Goal: Task Accomplishment & Management: Manage account settings

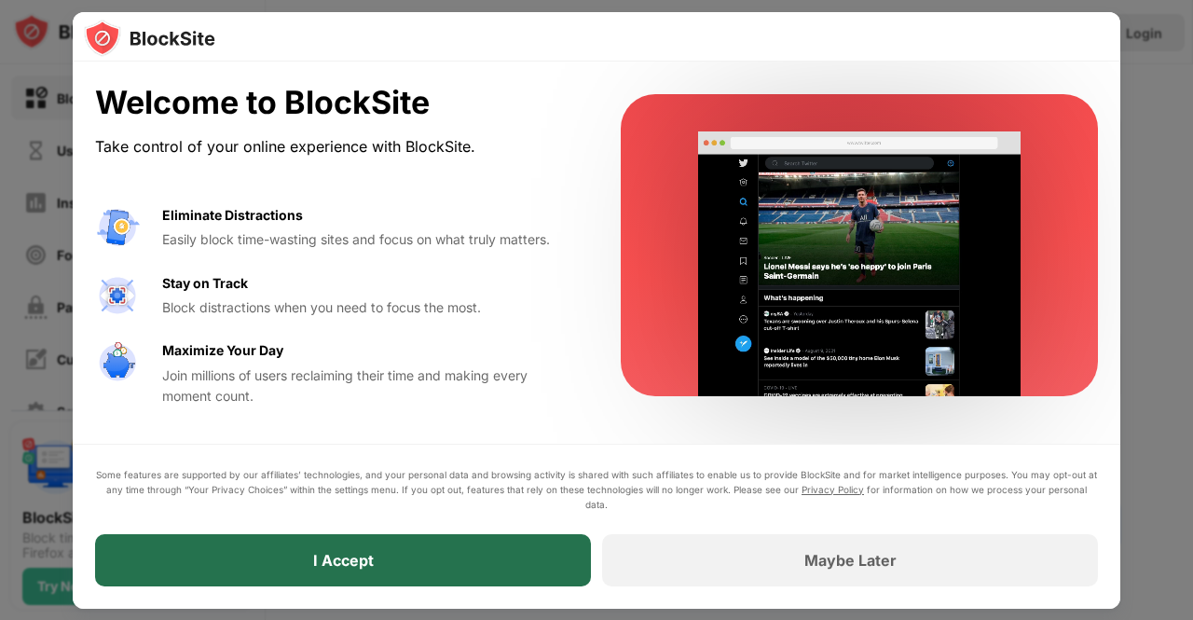
click at [322, 558] on div "I Accept" at bounding box center [343, 560] width 61 height 19
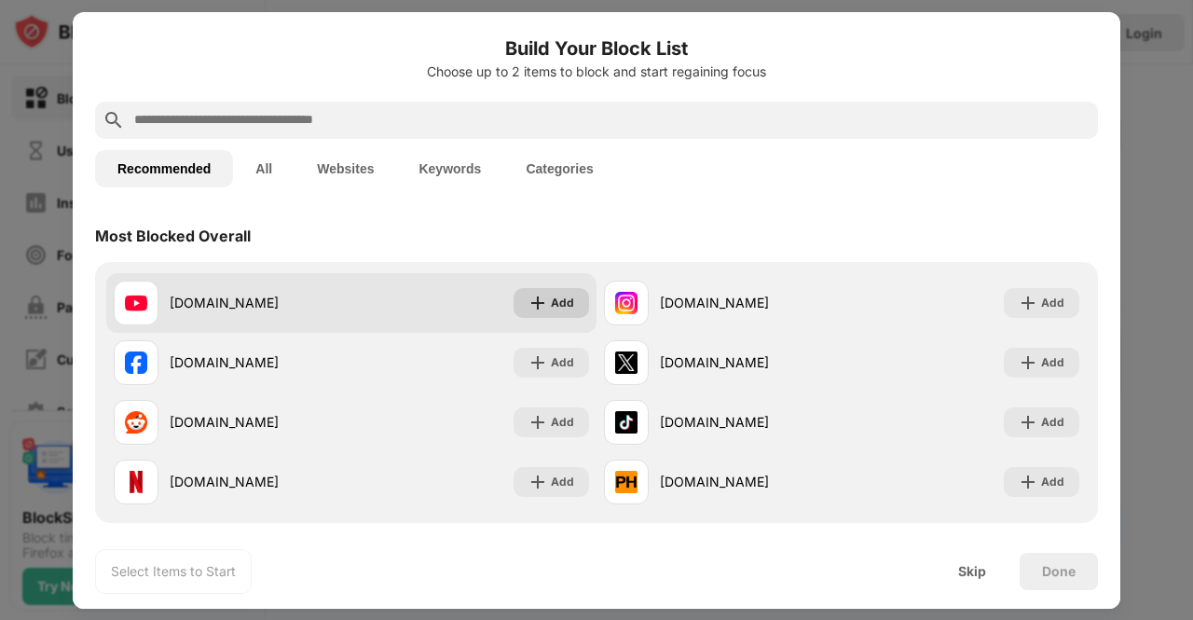
click at [539, 304] on img at bounding box center [537, 303] width 19 height 19
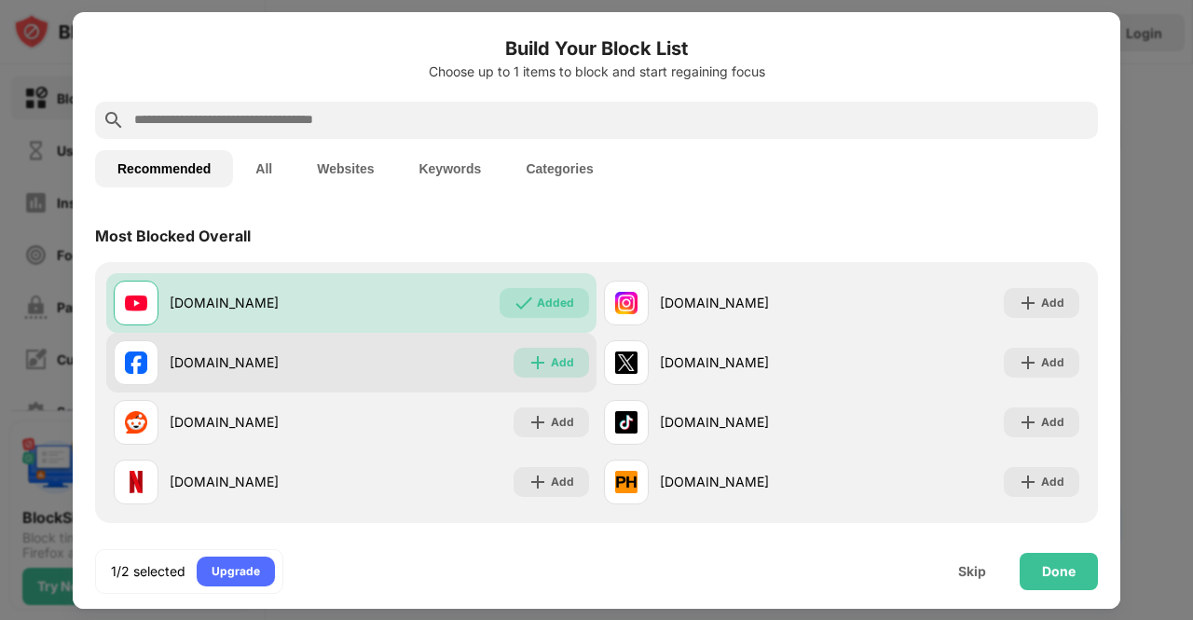
click at [543, 357] on div "Add" at bounding box center [550, 363] width 75 height 30
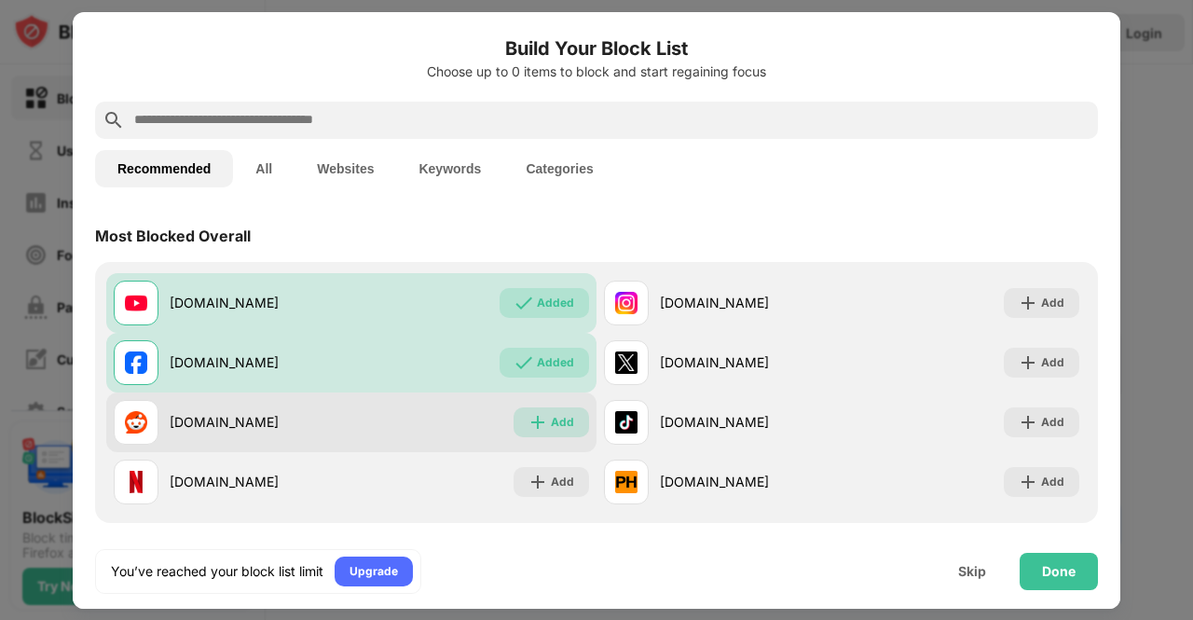
click at [539, 418] on img at bounding box center [537, 422] width 19 height 19
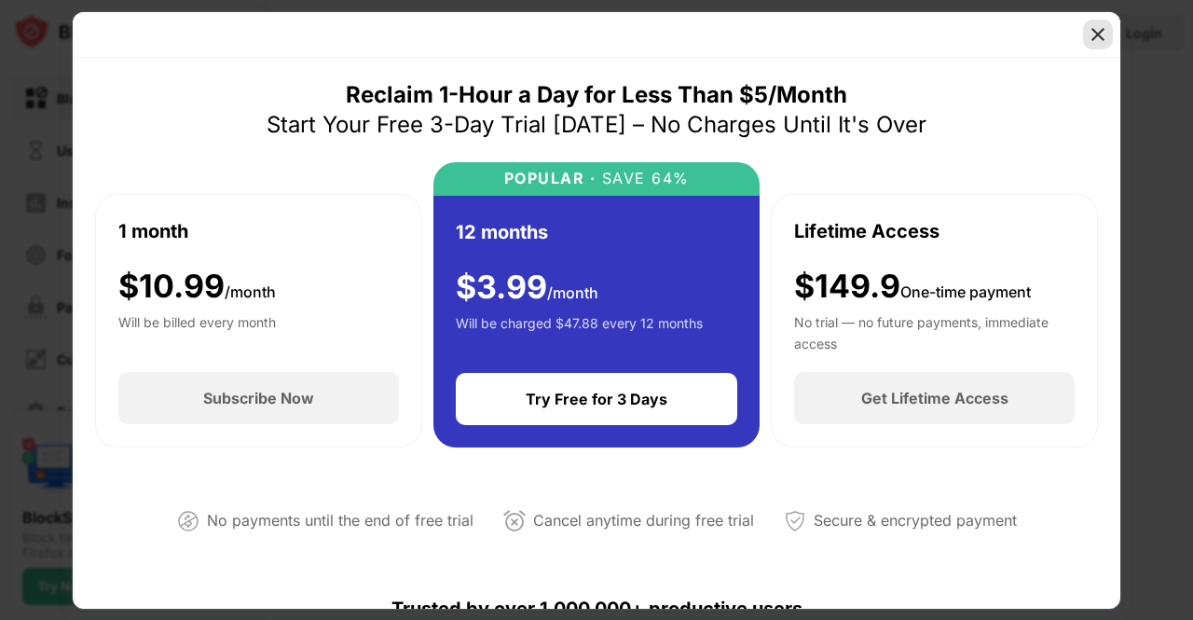
click at [1094, 20] on div at bounding box center [1098, 35] width 30 height 30
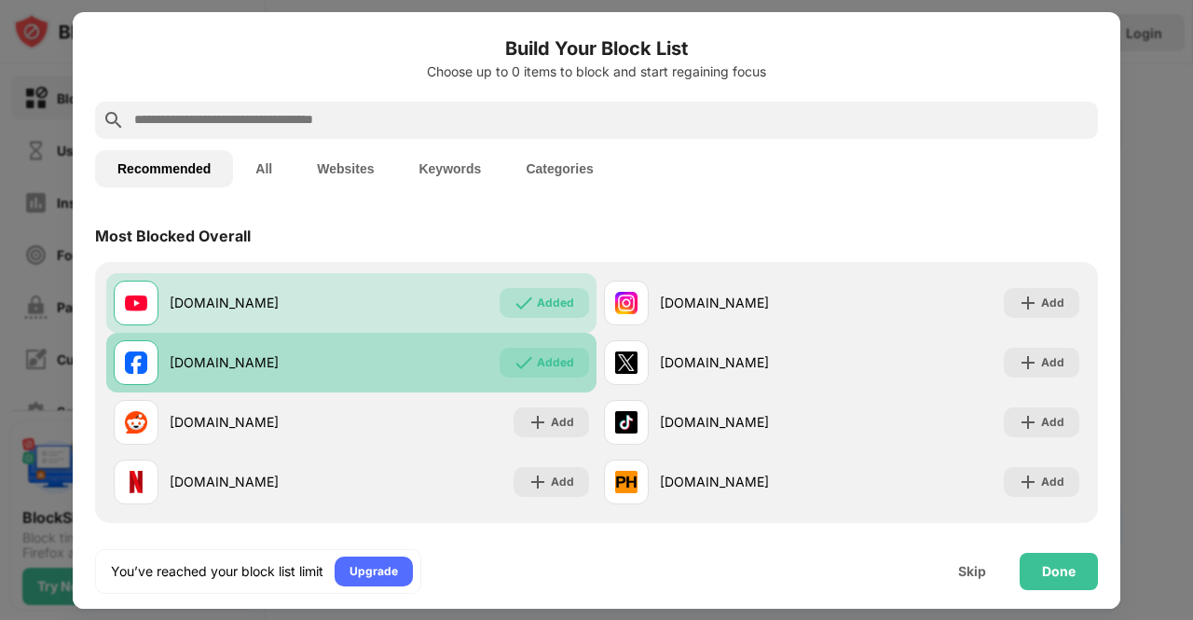
click at [525, 357] on img at bounding box center [523, 362] width 19 height 19
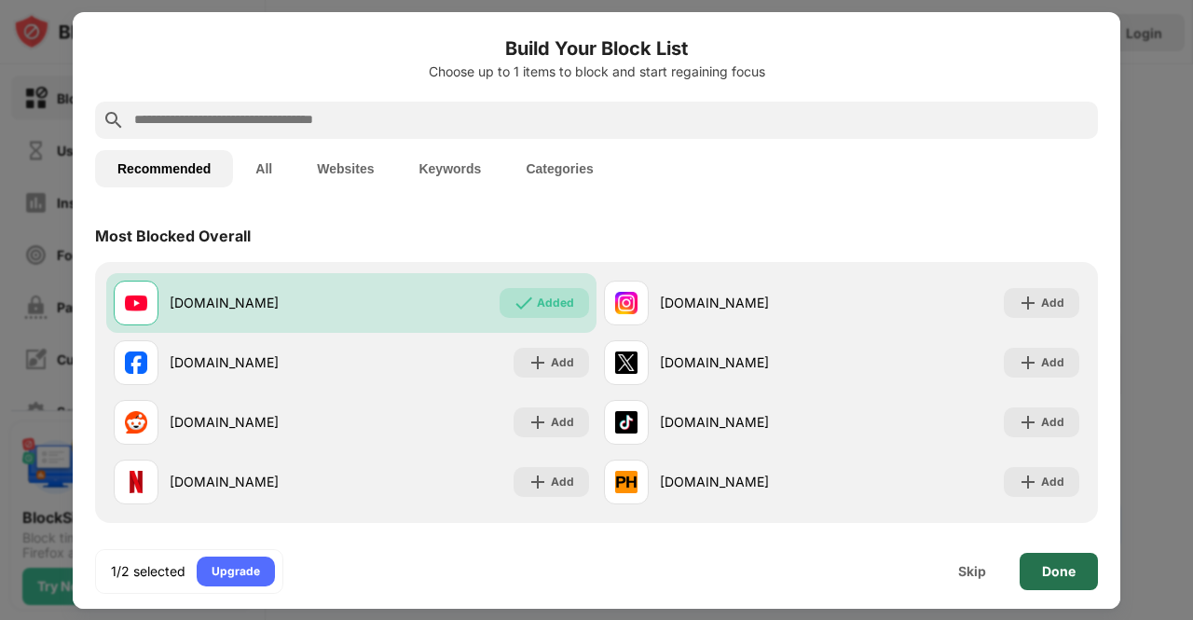
click at [1062, 573] on div "Done" at bounding box center [1059, 571] width 34 height 15
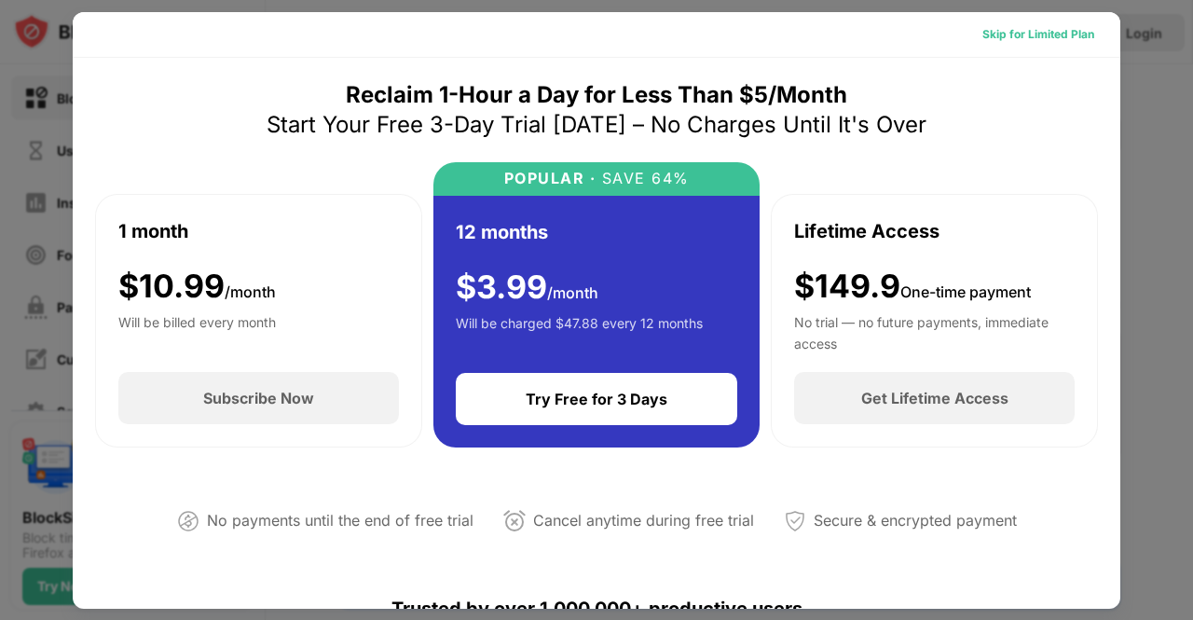
click at [1016, 29] on div "Skip for Limited Plan" at bounding box center [1038, 34] width 112 height 19
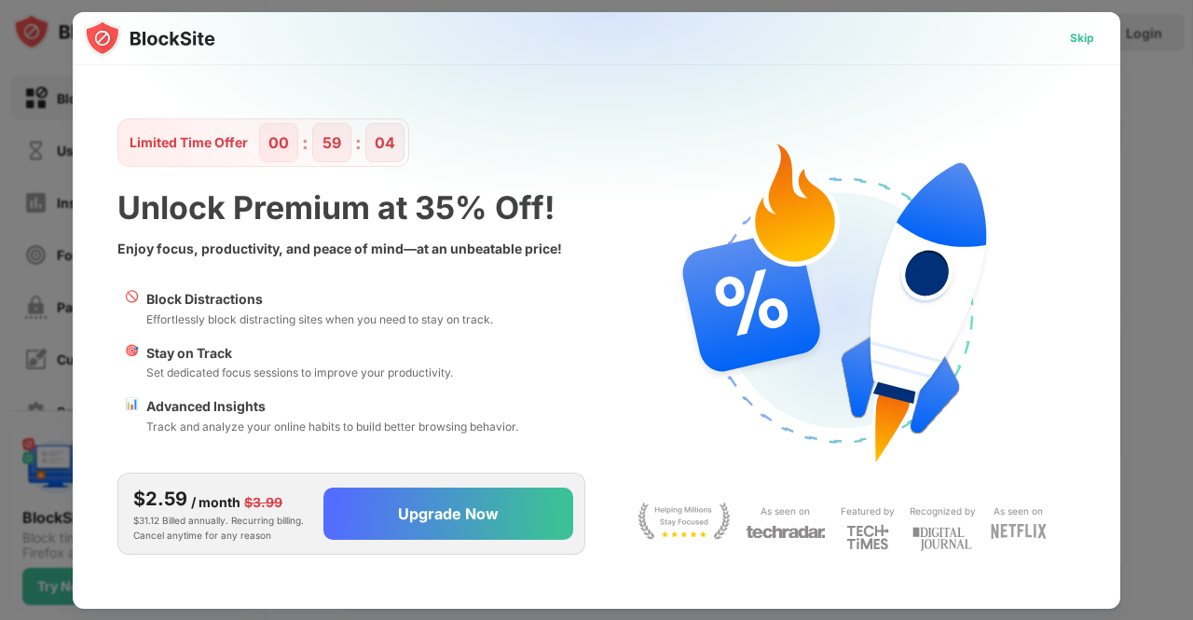
click at [1083, 34] on div "Skip" at bounding box center [1082, 38] width 24 height 19
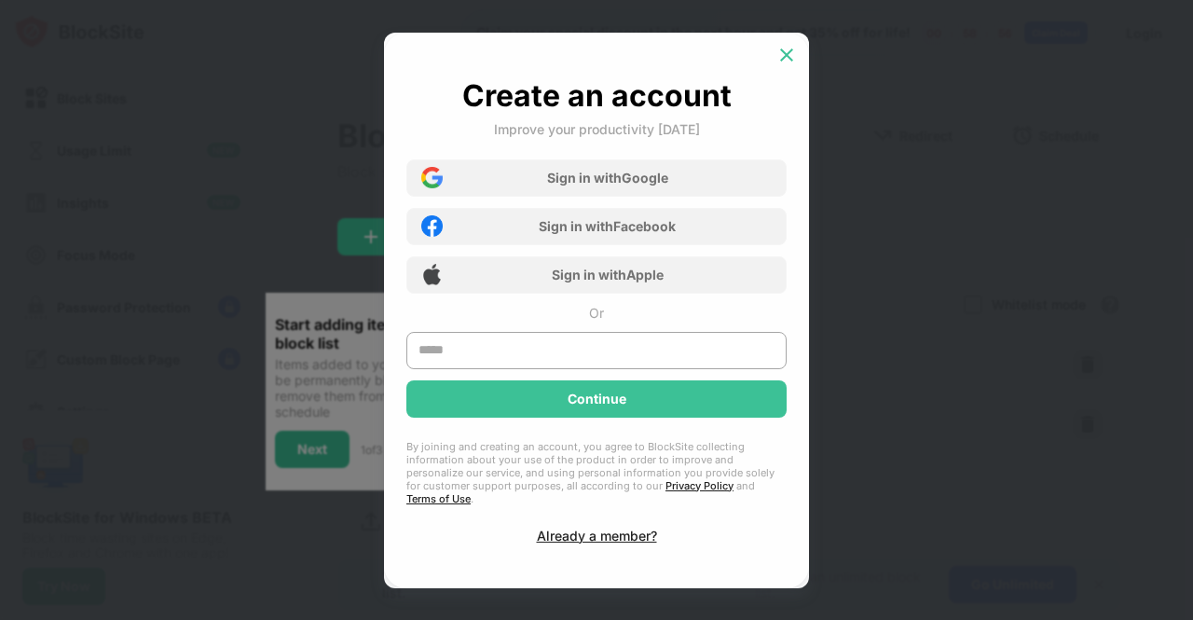
click at [785, 64] on img at bounding box center [786, 55] width 19 height 19
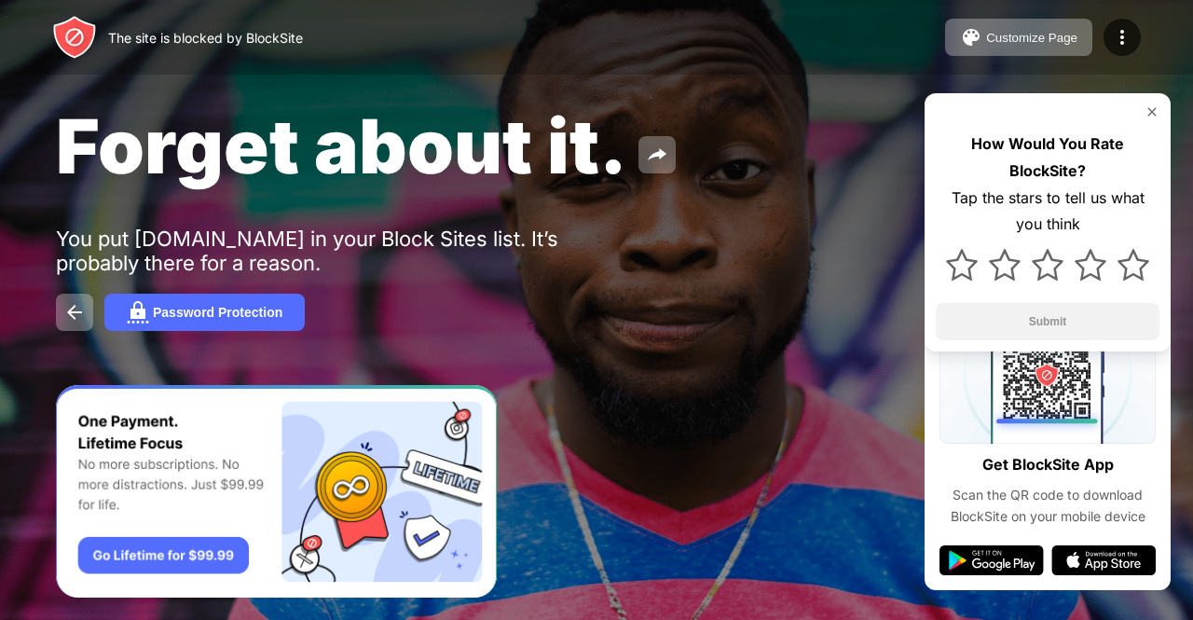
click at [1142, 111] on div at bounding box center [1047, 111] width 224 height 15
click at [1192, 553] on div at bounding box center [596, 310] width 1193 height 620
click at [1192, 555] on div at bounding box center [596, 310] width 1193 height 620
